Goal: Task Accomplishment & Management: Manage account settings

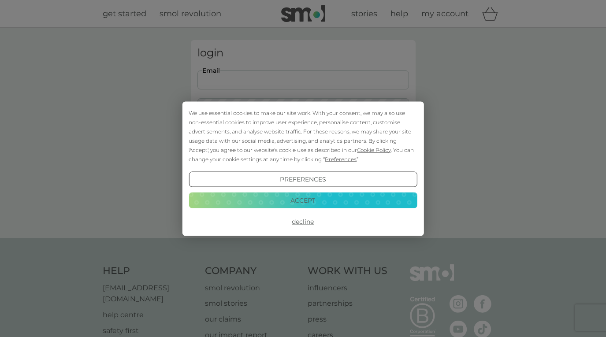
type input "[EMAIL_ADDRESS][DOMAIN_NAME]"
click at [303, 138] on button "Login" at bounding box center [303, 139] width 212 height 26
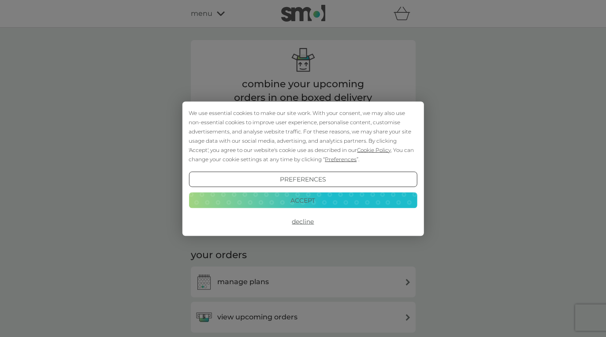
click at [311, 207] on button "Accept" at bounding box center [303, 201] width 228 height 16
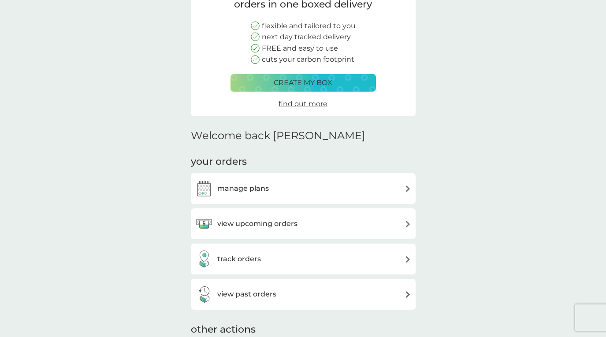
scroll to position [93, 0]
click at [330, 189] on div "manage plans" at bounding box center [303, 189] width 216 height 18
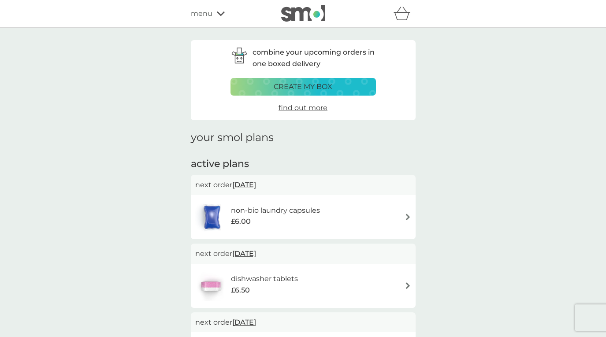
click at [321, 216] on div "non-bio laundry capsules £6.00" at bounding box center [280, 217] width 98 height 25
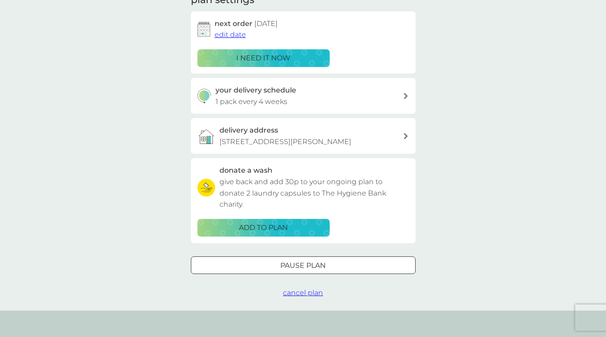
scroll to position [138, 0]
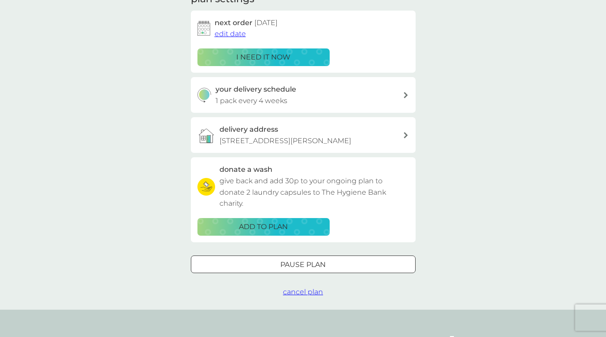
click at [347, 266] on div "Pause plan" at bounding box center [303, 264] width 224 height 11
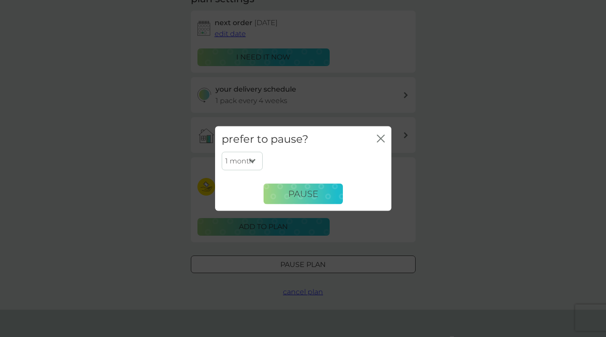
select select "6"
click at [299, 198] on span "Pause" at bounding box center [303, 194] width 30 height 11
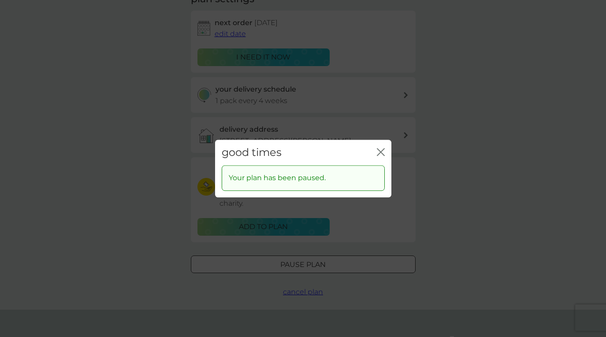
click at [376, 149] on div "good times close" at bounding box center [303, 153] width 176 height 26
click at [380, 150] on icon "close" at bounding box center [381, 152] width 8 height 8
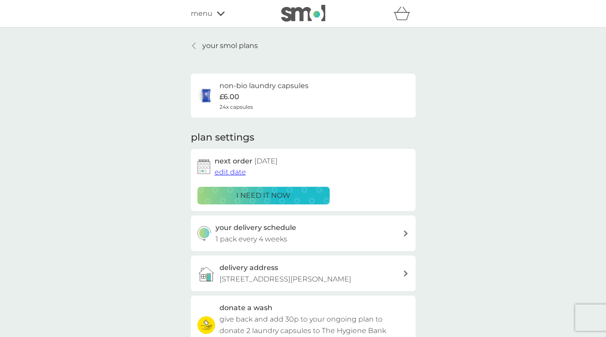
scroll to position [0, 0]
click at [211, 42] on p "your smol plans" at bounding box center [230, 45] width 56 height 11
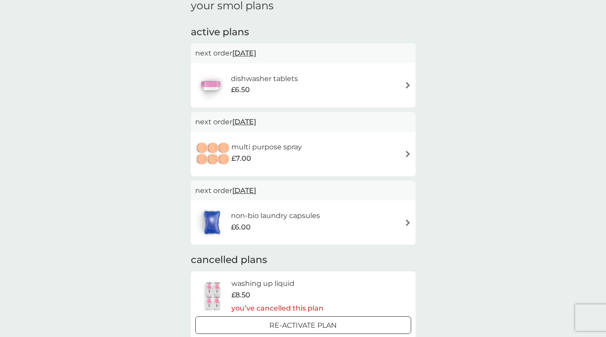
scroll to position [131, 0]
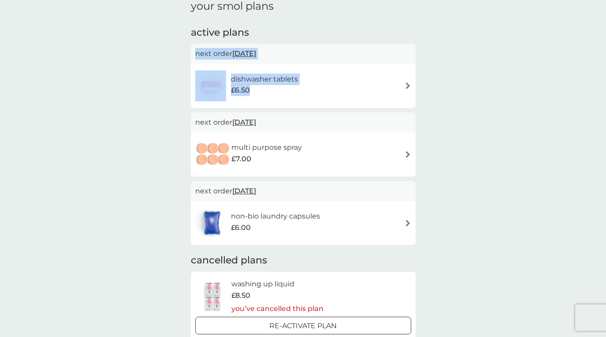
drag, startPoint x: 339, startPoint y: 91, endPoint x: 361, endPoint y: 26, distance: 69.1
click at [361, 26] on div "active plans next order 19 Sep 2025 dishwasher tablets £6.50 next order 12 Oct …" at bounding box center [303, 136] width 225 height 220
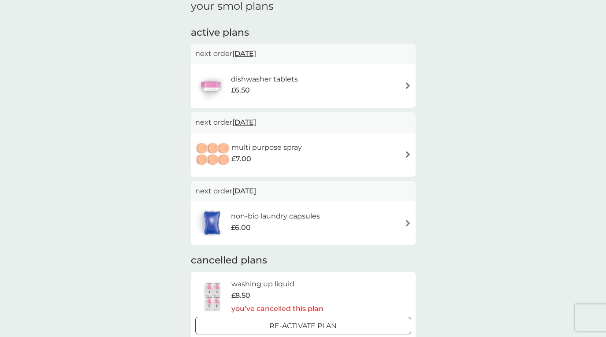
click at [487, 109] on div "combine your upcoming orders in one boxed delivery create my box find out more …" at bounding box center [303, 124] width 606 height 457
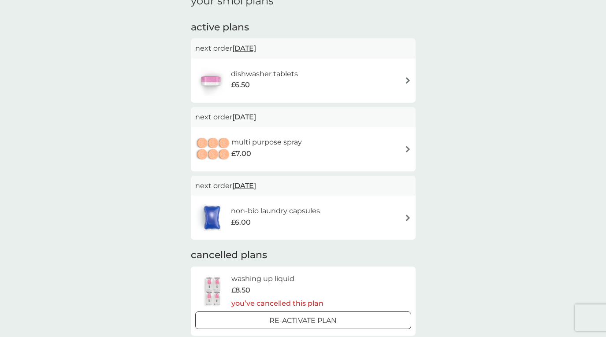
scroll to position [137, 0]
click at [302, 84] on div "dishwasher tablets £6.50" at bounding box center [269, 80] width 76 height 25
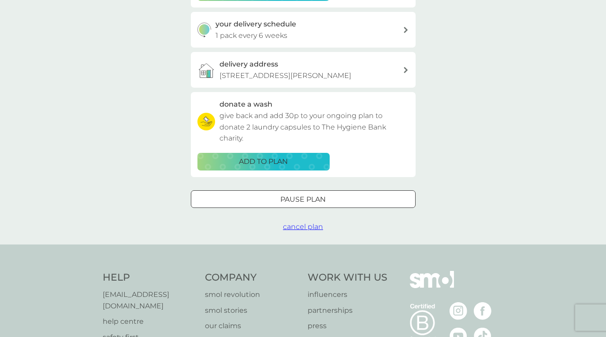
scroll to position [248, 0]
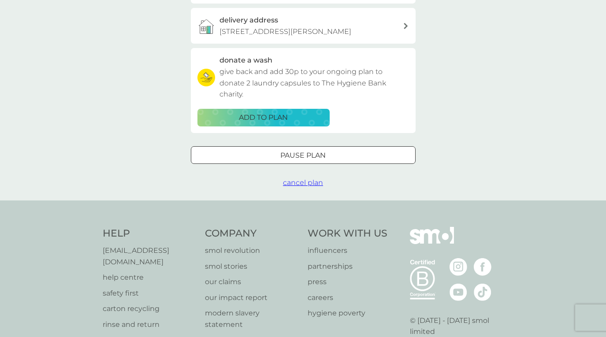
click at [314, 179] on span "cancel plan" at bounding box center [303, 183] width 40 height 8
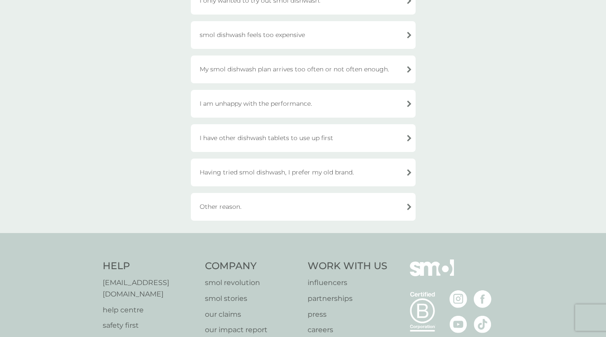
scroll to position [119, 0]
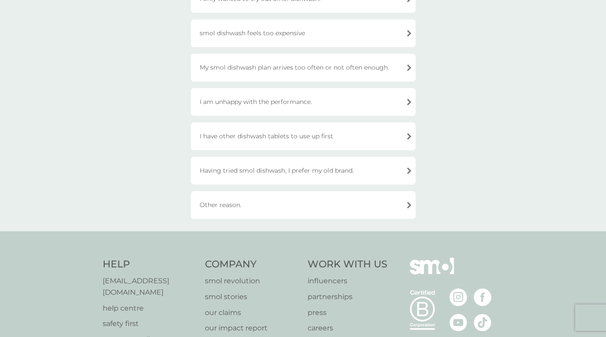
click at [342, 209] on div "Other reason." at bounding box center [303, 205] width 225 height 28
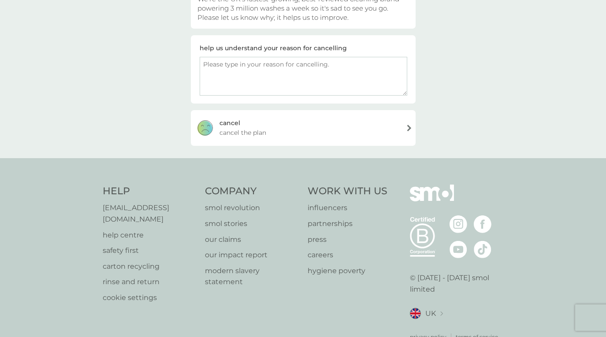
click at [232, 66] on textarea at bounding box center [304, 76] width 208 height 39
type textarea "dog keeps opening boxes posted through door!"
click at [358, 137] on div "cancel cancel the plan" at bounding box center [303, 127] width 225 height 35
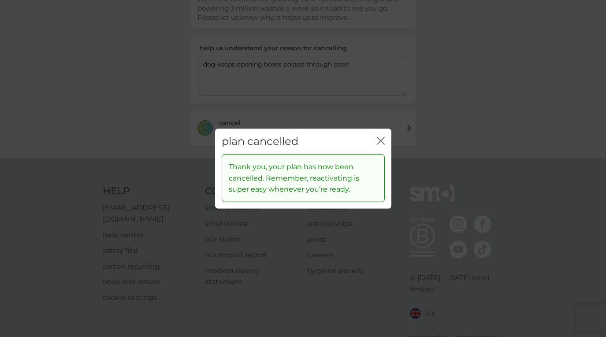
click at [381, 138] on icon "close" at bounding box center [381, 141] width 8 height 8
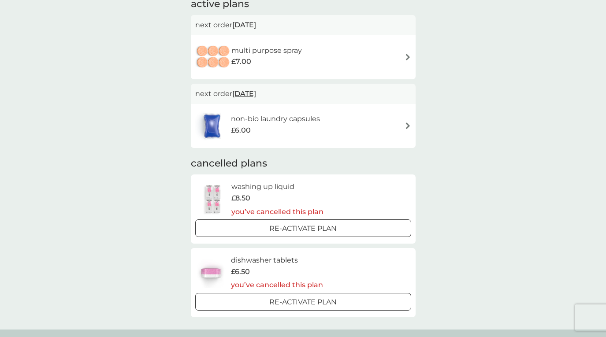
scroll to position [146, 0]
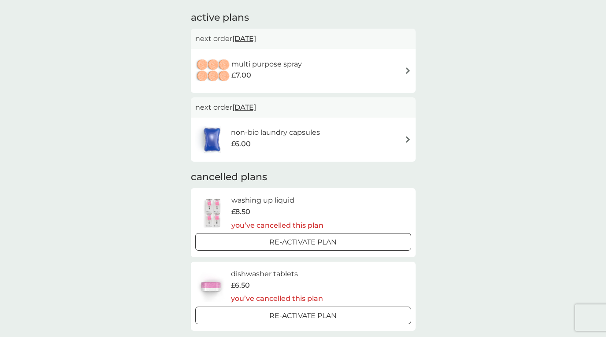
click at [381, 138] on div "non-bio laundry capsules £6.00" at bounding box center [303, 139] width 216 height 31
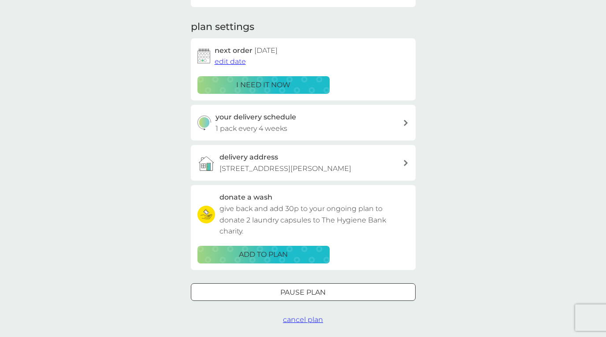
scroll to position [156, 0]
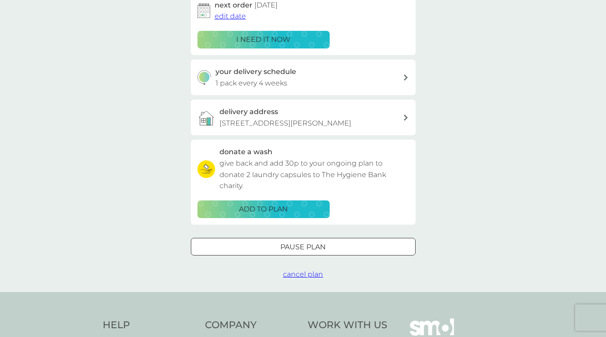
click at [313, 272] on span "cancel plan" at bounding box center [303, 274] width 40 height 8
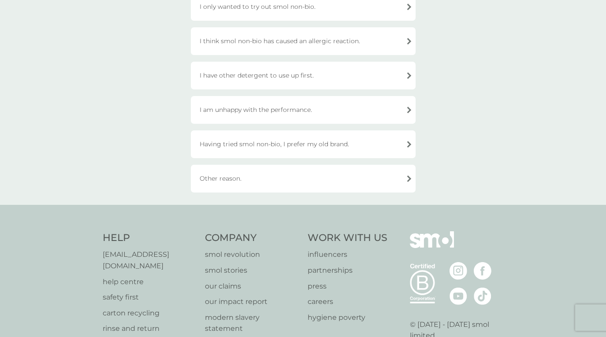
click at [287, 185] on div "Other reason." at bounding box center [303, 179] width 225 height 28
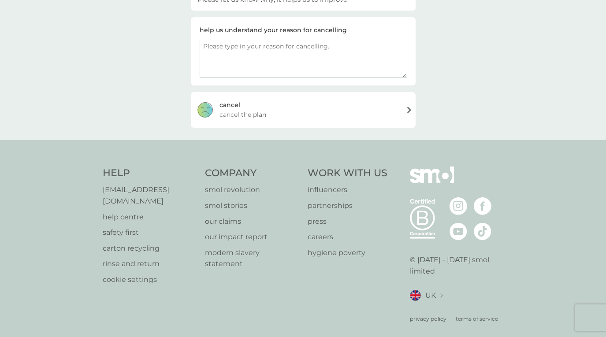
click at [274, 52] on textarea at bounding box center [304, 58] width 208 height 39
type textarea "Dog keeps opening the boxes posted through door- worried about him eating the t…"
click at [344, 114] on div "cancel cancel the plan" at bounding box center [303, 109] width 225 height 35
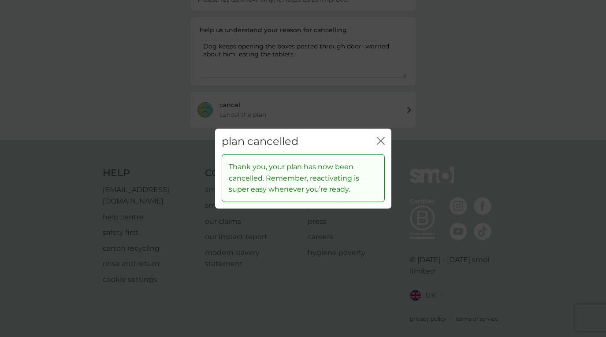
click at [384, 144] on icon "close" at bounding box center [381, 141] width 8 height 8
